Goal: Task Accomplishment & Management: Use online tool/utility

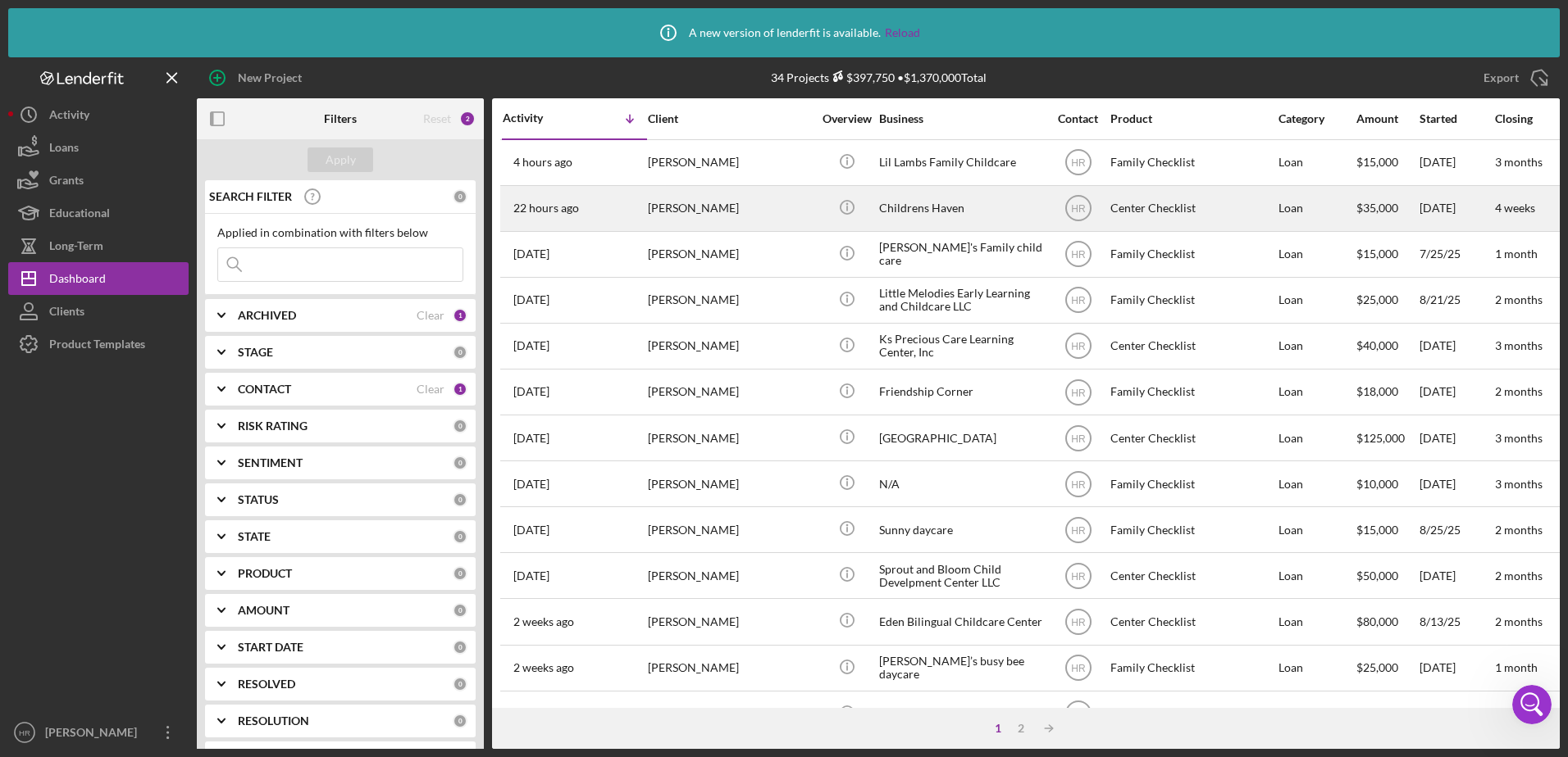
click at [924, 202] on div "Childrens Haven" at bounding box center [960, 208] width 164 height 43
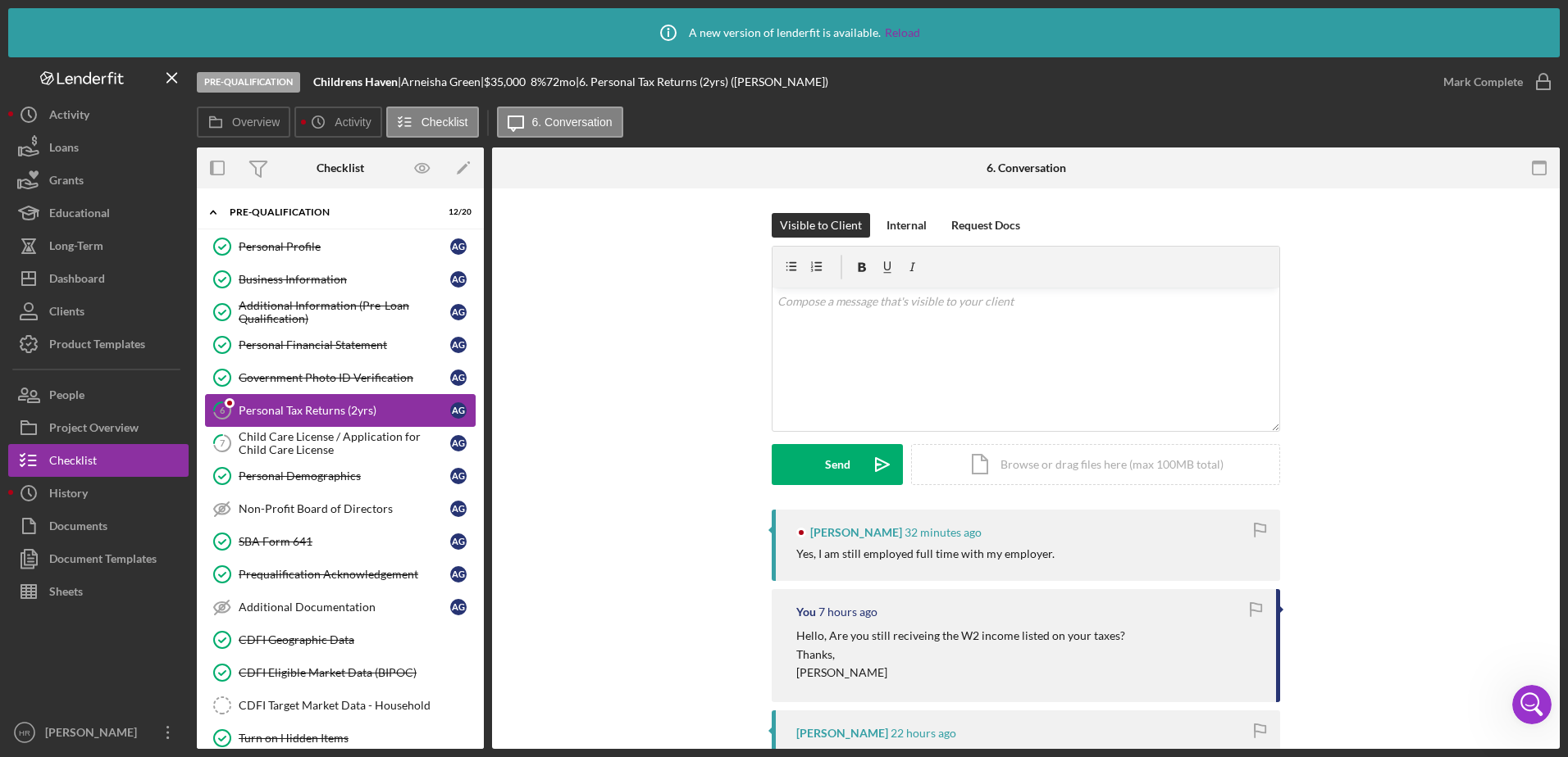
click at [317, 414] on div "Personal Tax Returns (2yrs)" at bounding box center [344, 410] width 211 height 13
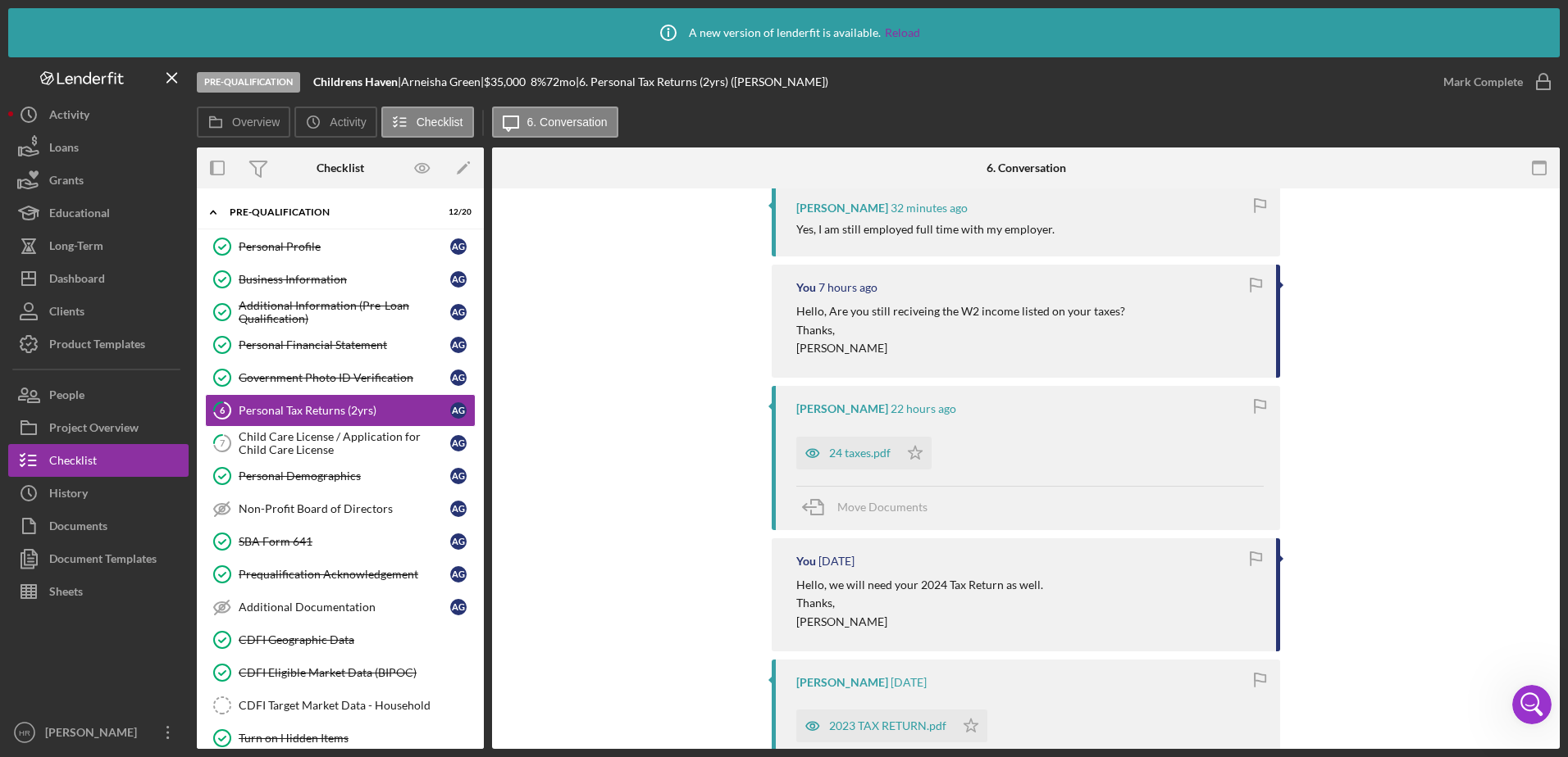
scroll to position [410, 0]
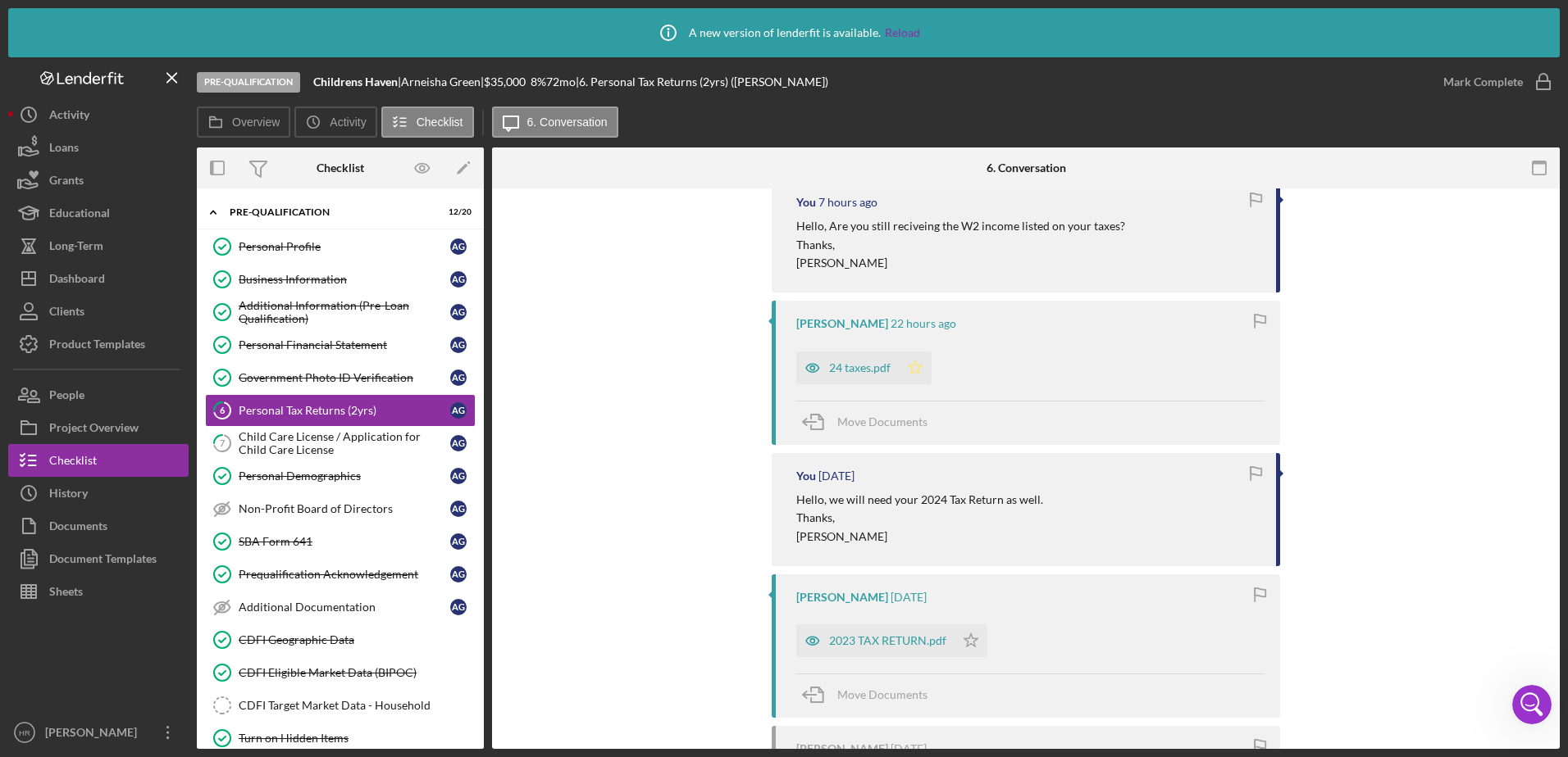
click at [906, 370] on icon "Icon/Star" at bounding box center [915, 368] width 33 height 33
click at [970, 640] on icon "Icon/Star" at bounding box center [971, 641] width 33 height 33
click at [1545, 76] on icon "button" at bounding box center [1543, 82] width 41 height 41
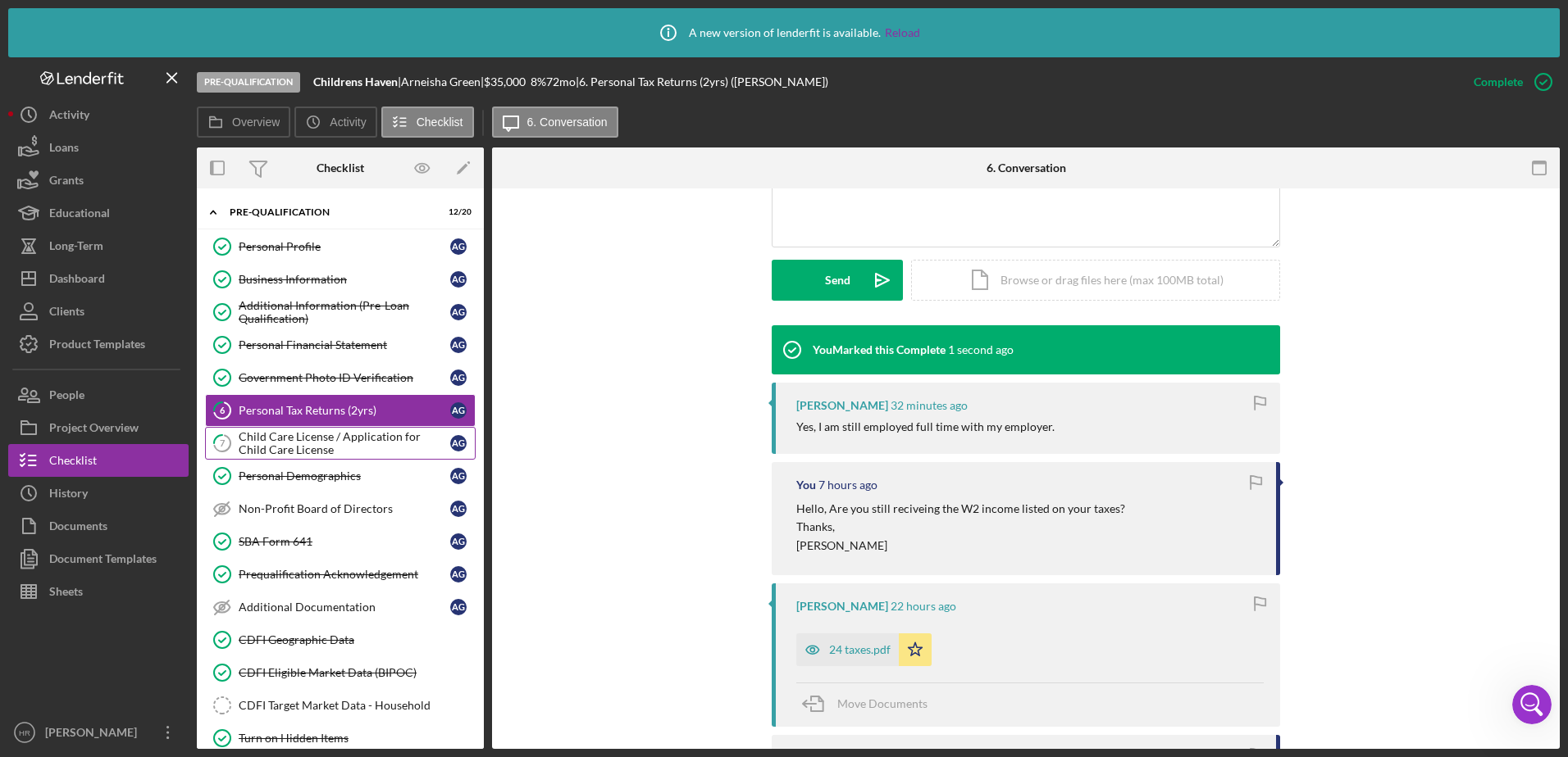
scroll to position [692, 0]
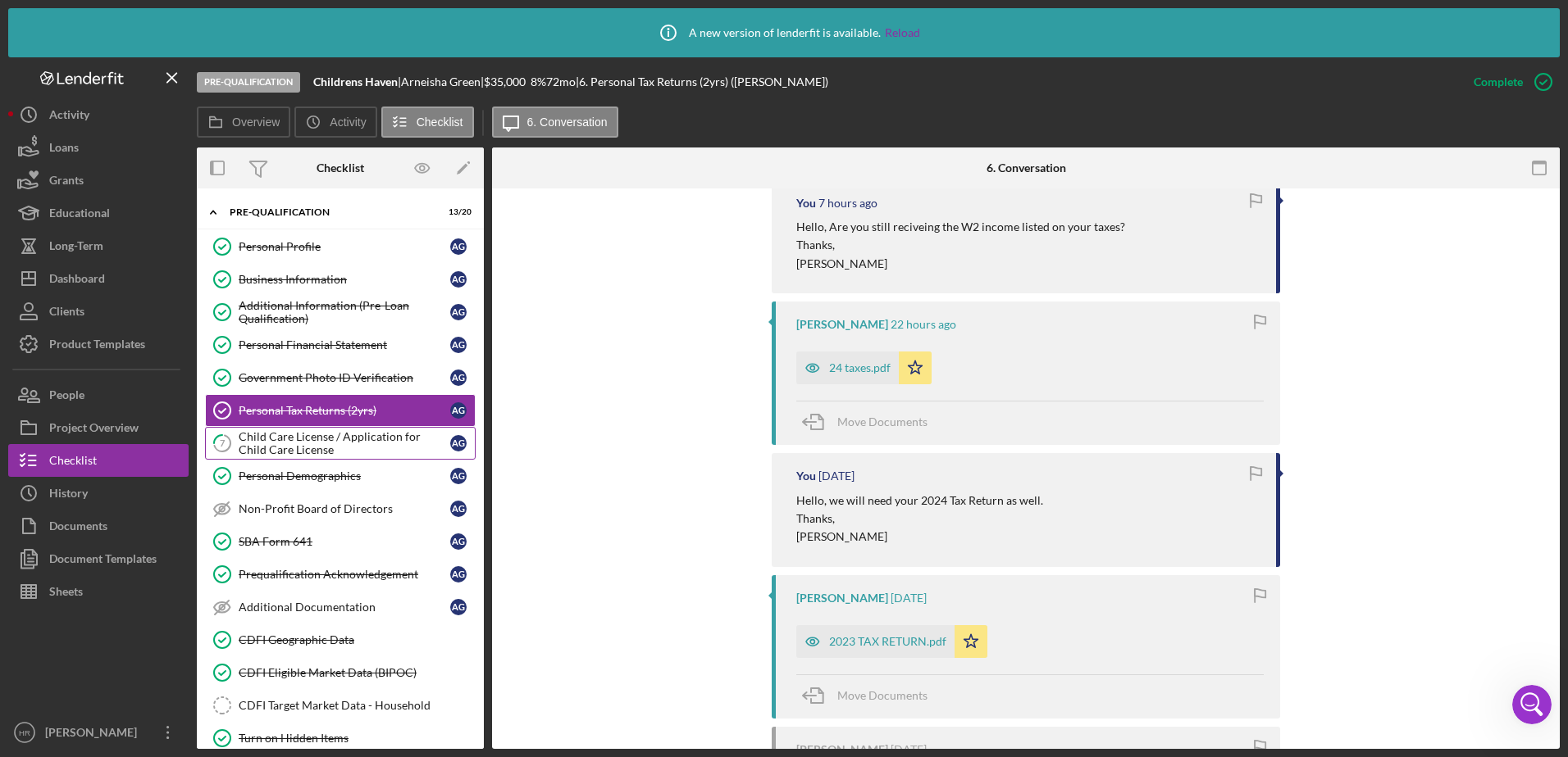
click at [314, 450] on div "Child Care License / Application for Child Care License" at bounding box center [344, 443] width 211 height 27
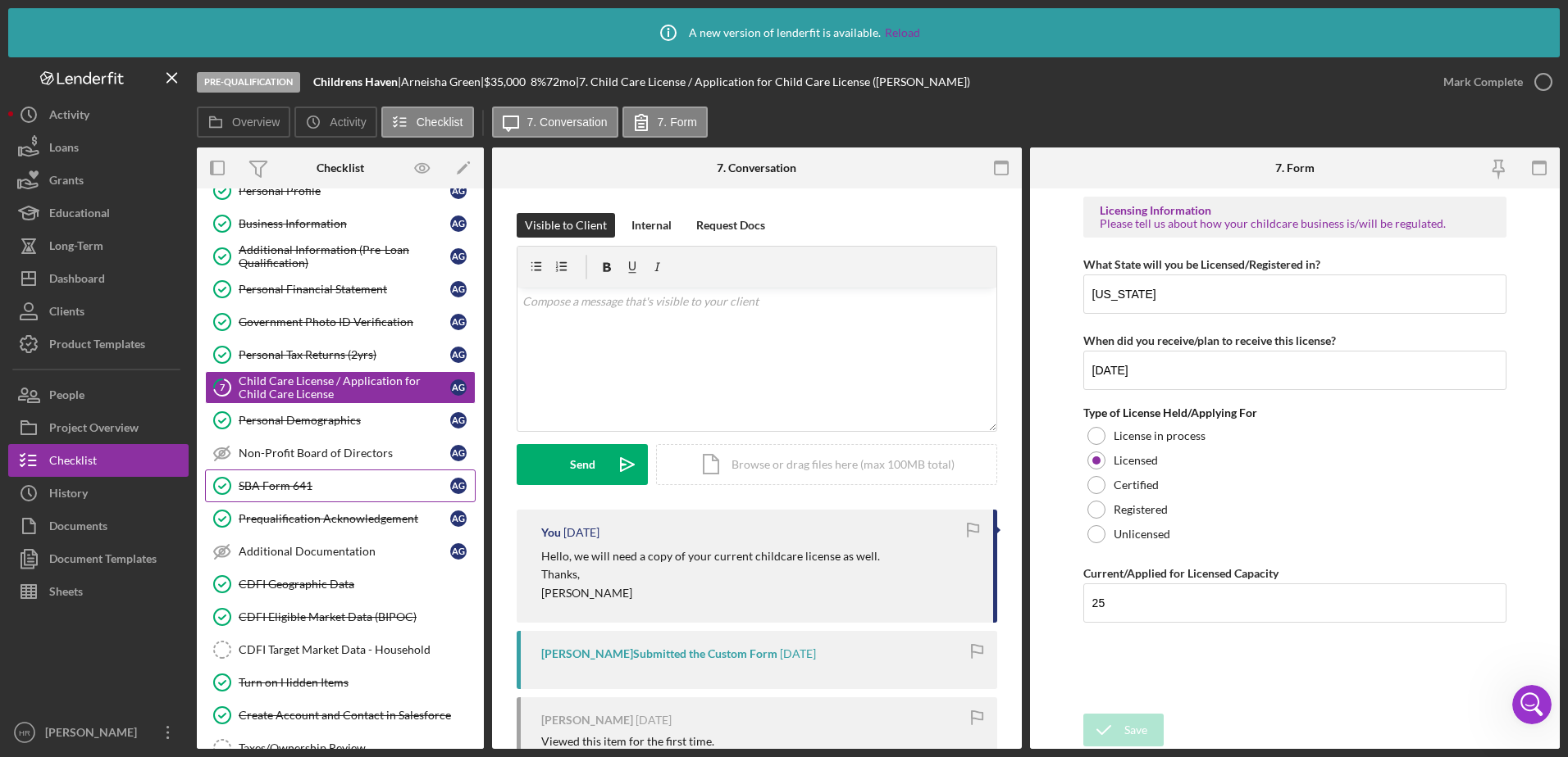
scroll to position [82, 0]
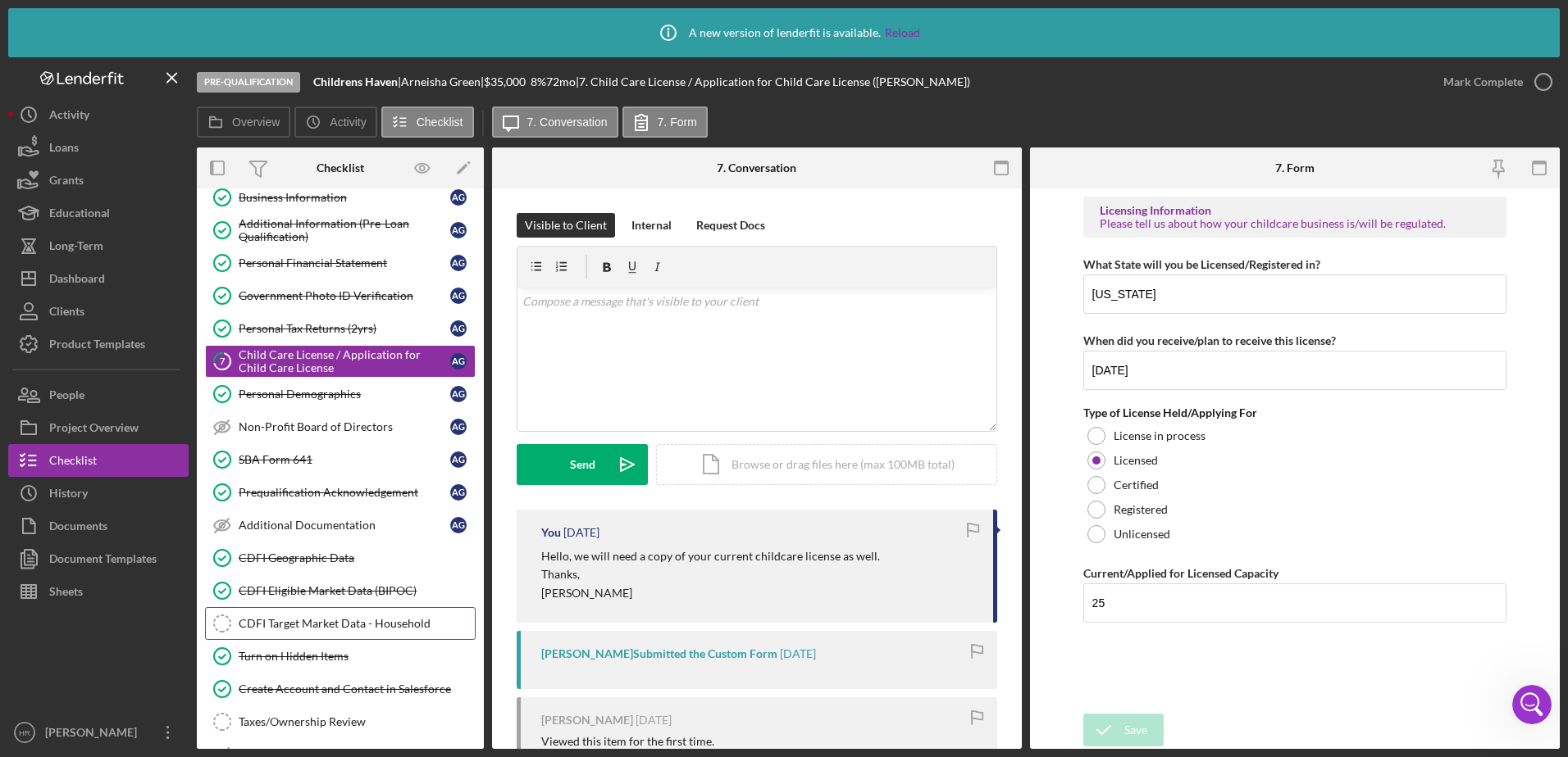
click at [319, 616] on link "CDFI Target Market Data - Household CDFI Target Market Data - Household" at bounding box center [340, 624] width 271 height 33
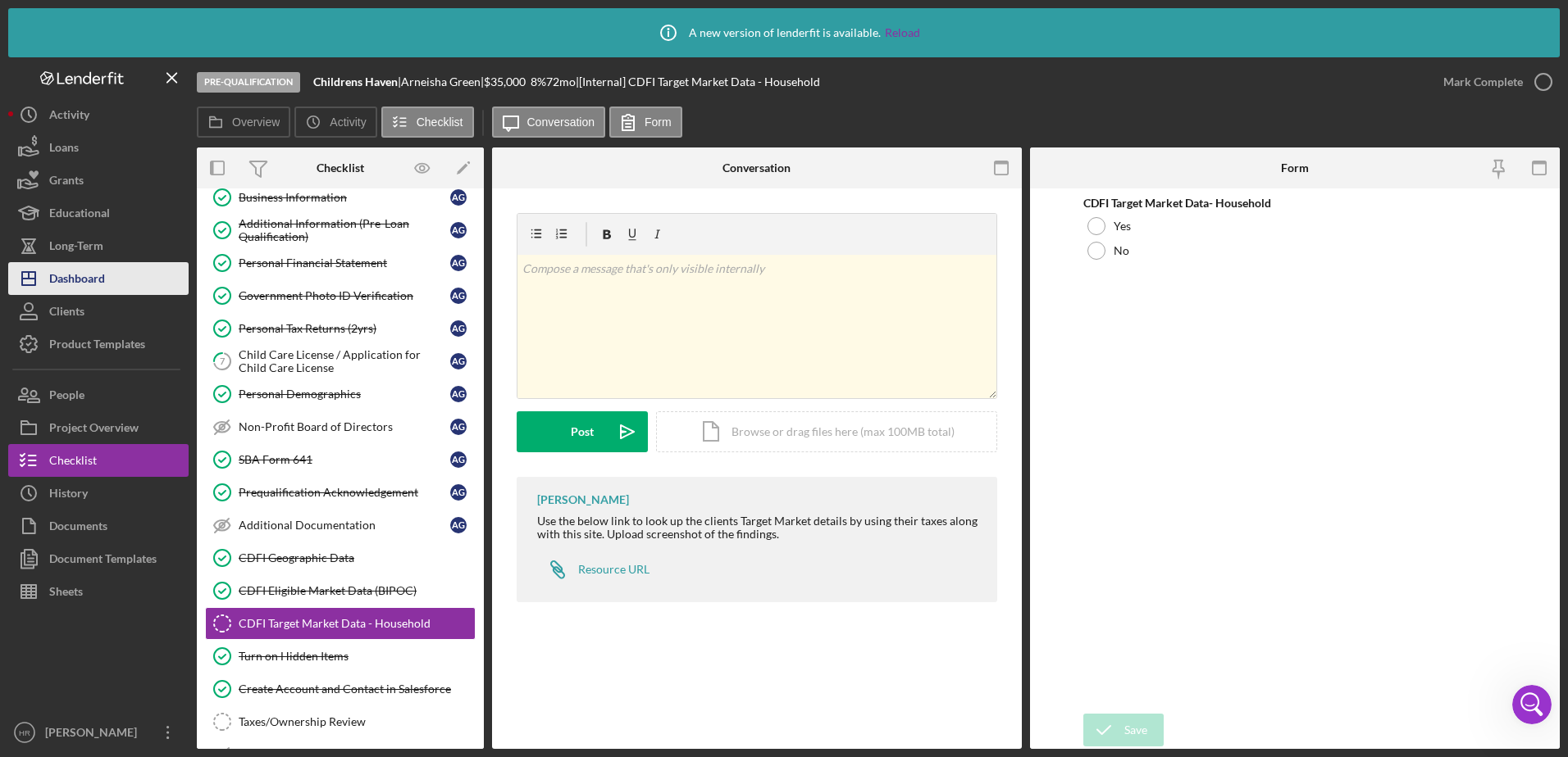
click at [92, 280] on div "Dashboard" at bounding box center [77, 281] width 56 height 37
